Goal: Task Accomplishment & Management: Use online tool/utility

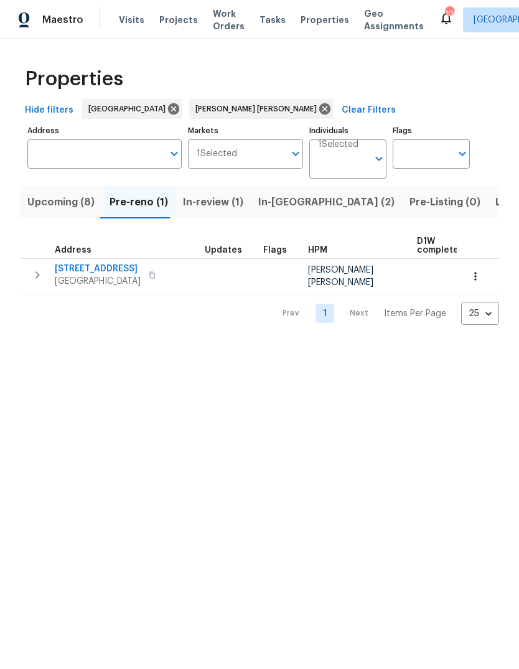
click at [60, 211] on span "Upcoming (8)" at bounding box center [60, 201] width 67 height 17
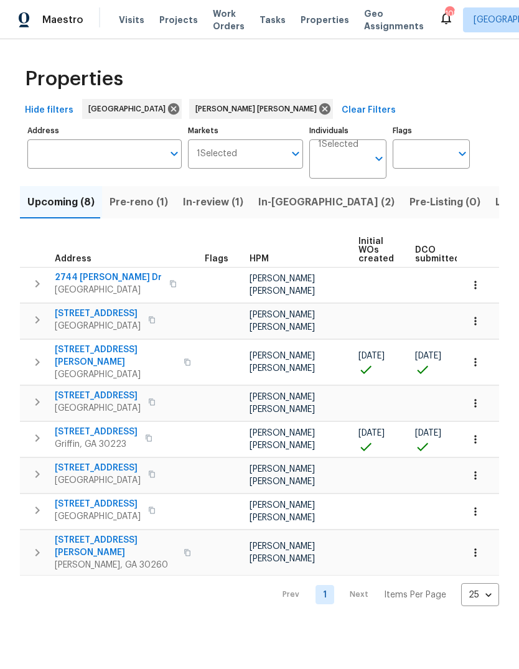
click at [129, 436] on span "[STREET_ADDRESS]" at bounding box center [96, 432] width 83 height 12
click at [468, 448] on button "button" at bounding box center [475, 439] width 27 height 27
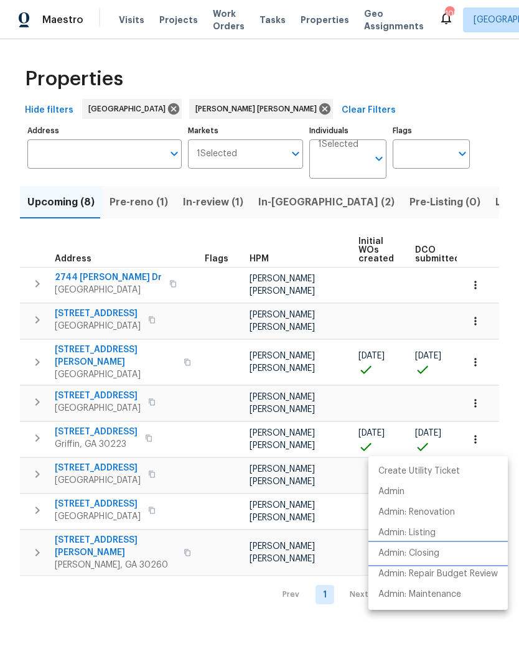
click at [446, 550] on li "Admin: Closing" at bounding box center [437, 553] width 139 height 21
click at [470, 370] on div at bounding box center [259, 334] width 519 height 669
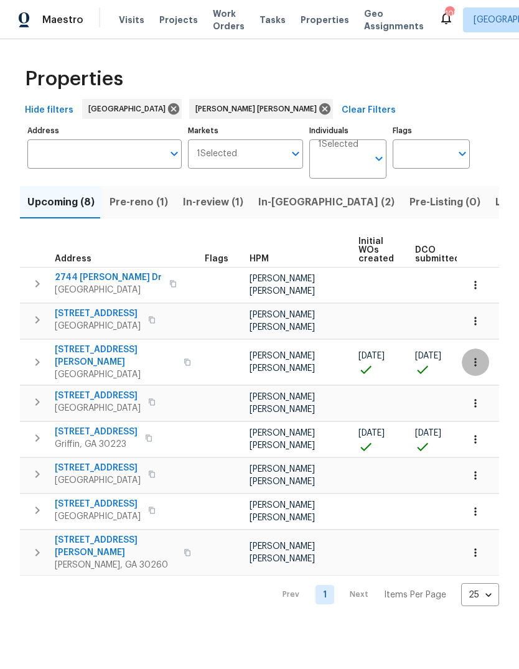
click at [477, 368] on icon "button" at bounding box center [475, 362] width 12 height 12
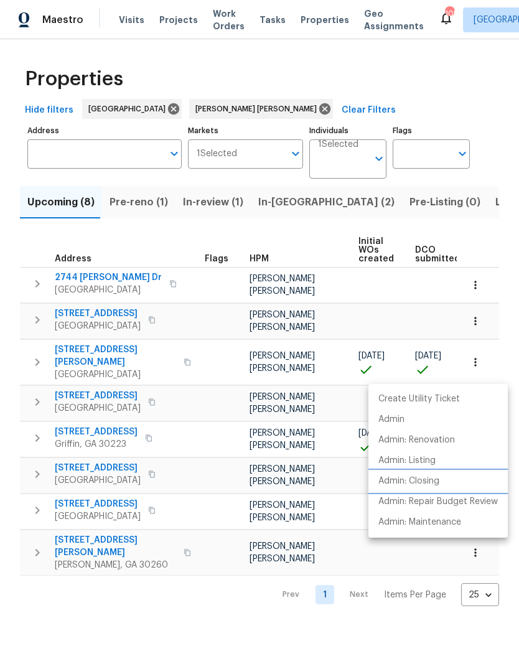
click at [457, 475] on li "Admin: Closing" at bounding box center [437, 481] width 139 height 21
